Goal: Task Accomplishment & Management: Complete application form

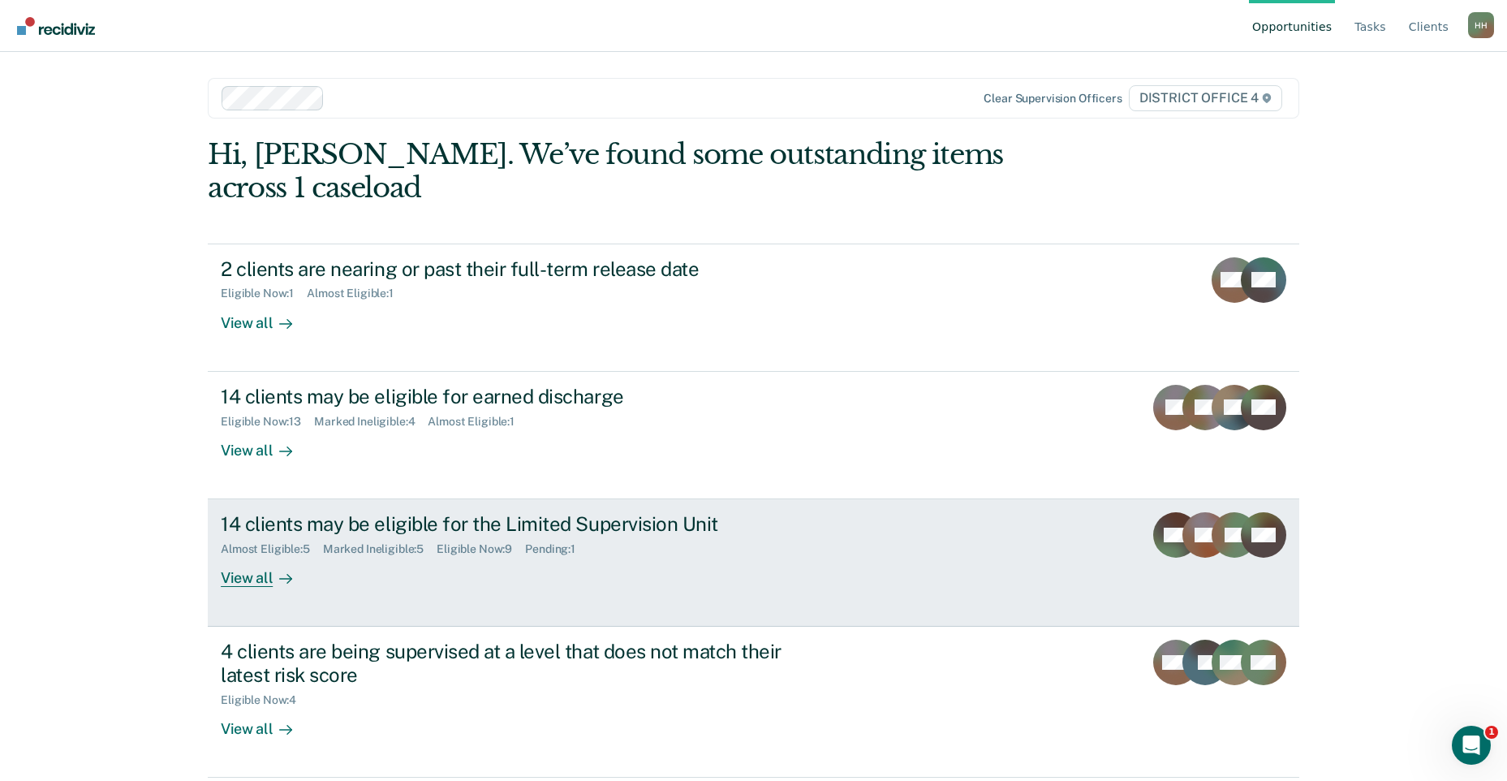
click at [677, 536] on div "Almost Eligible : 5 Marked Ineligible : 5 Eligible Now : 9 Pending : 1" at bounding box center [506, 546] width 570 height 20
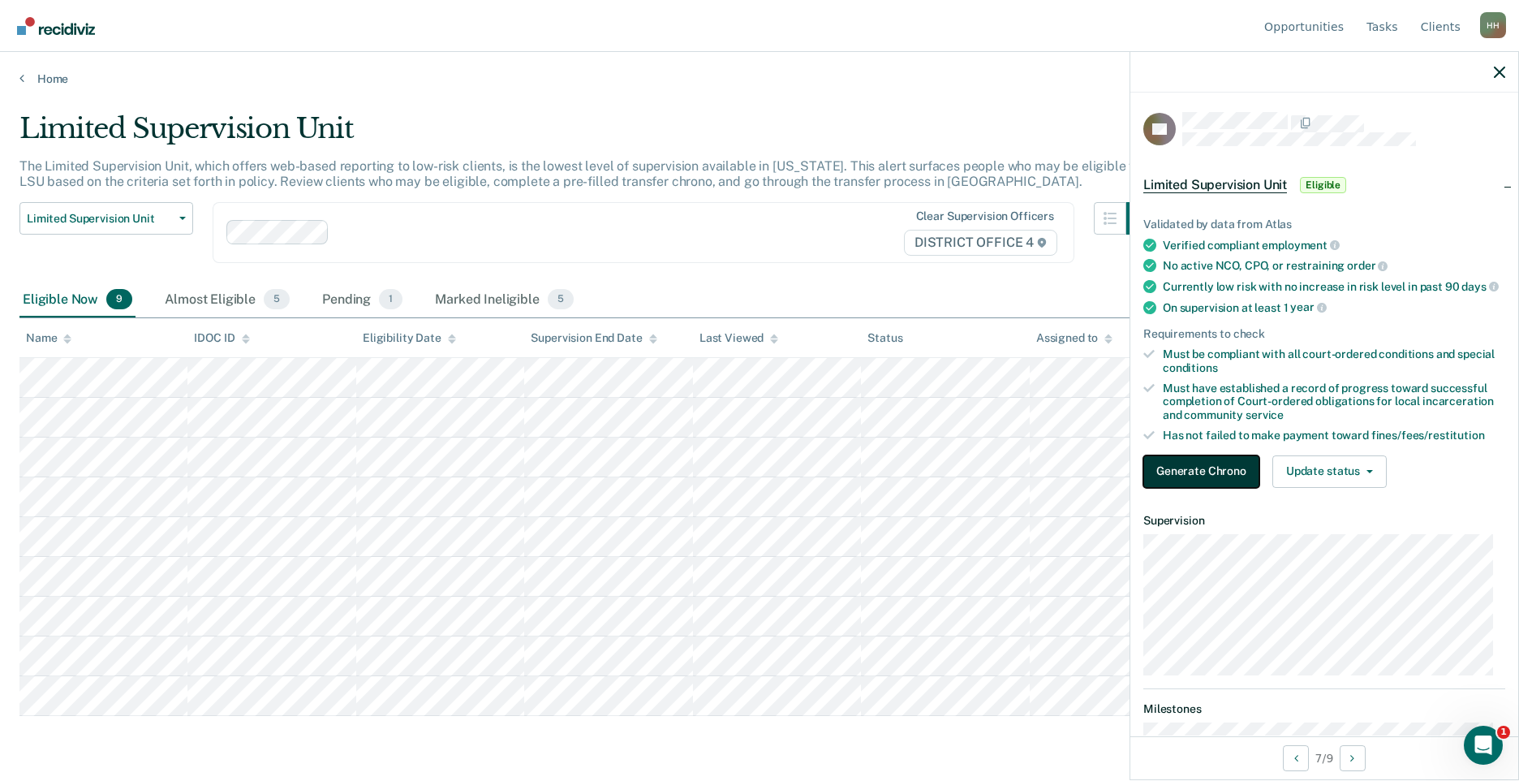
click at [1198, 488] on button "Generate Chrono" at bounding box center [1201, 471] width 116 height 32
